Goal: Information Seeking & Learning: Learn about a topic

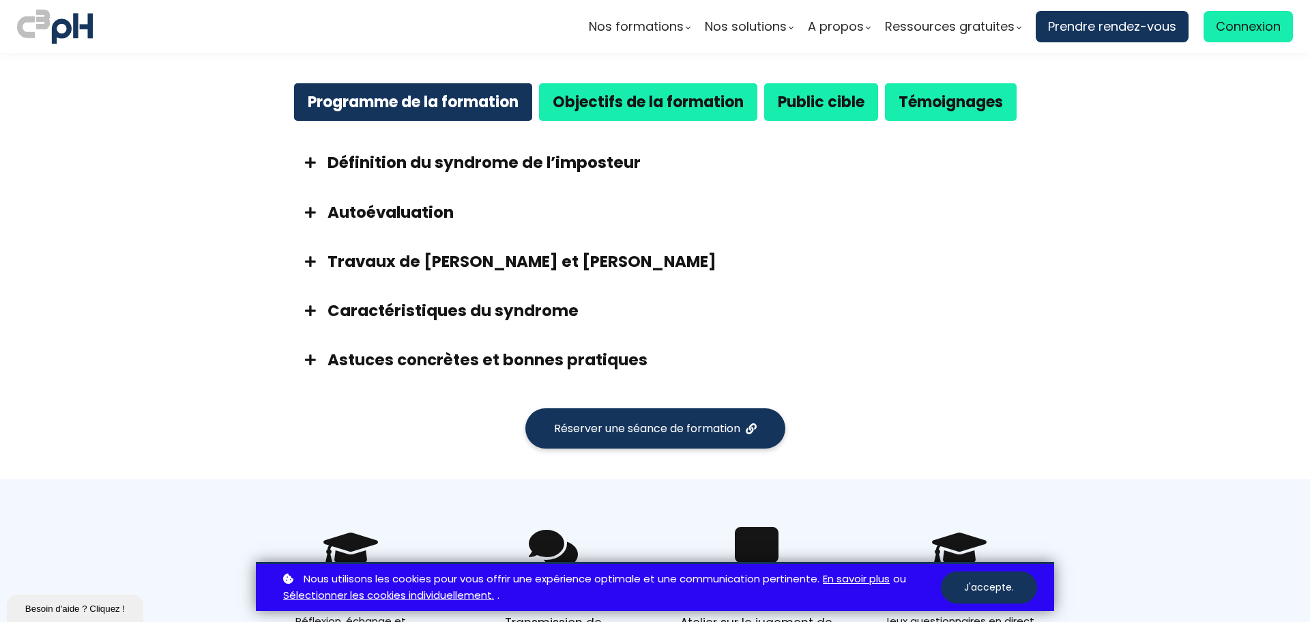
scroll to position [614, 0]
